Goal: Go to known website

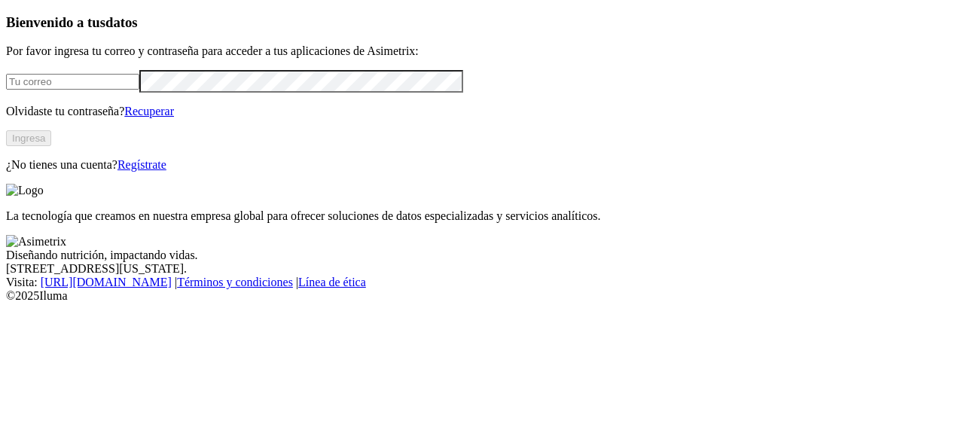
type input "[EMAIL_ADDRESS][PERSON_NAME][DOMAIN_NAME]"
click at [51, 146] on button "Ingresa" at bounding box center [28, 138] width 45 height 16
